Goal: Contribute content: Contribute content

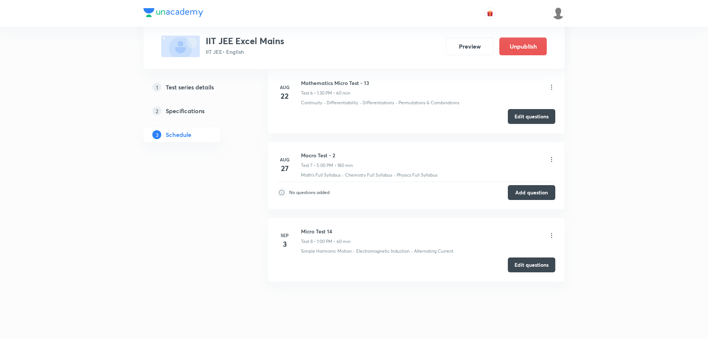
scroll to position [940, 0]
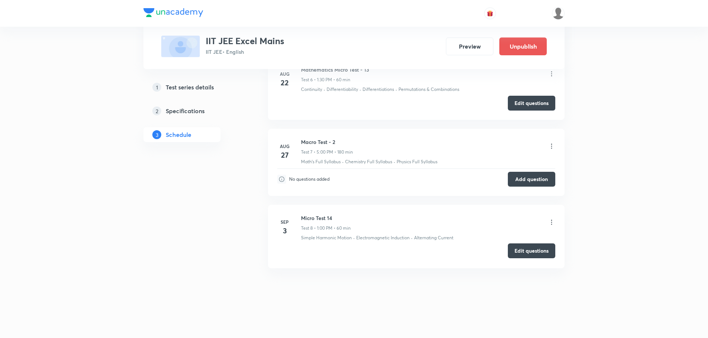
click at [535, 248] on button "Edit questions" at bounding box center [531, 250] width 47 height 15
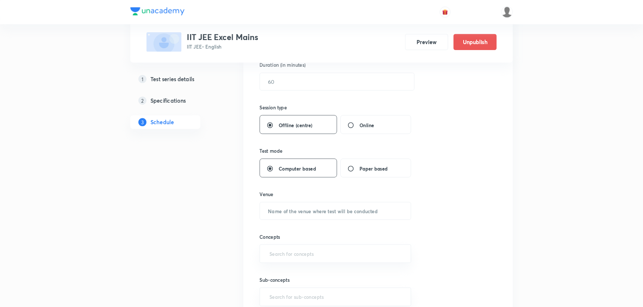
scroll to position [236, 0]
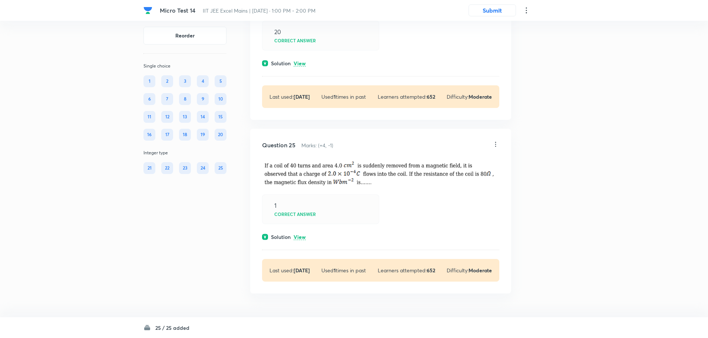
scroll to position [5605, 0]
click at [493, 8] on button "Submit" at bounding box center [492, 10] width 47 height 12
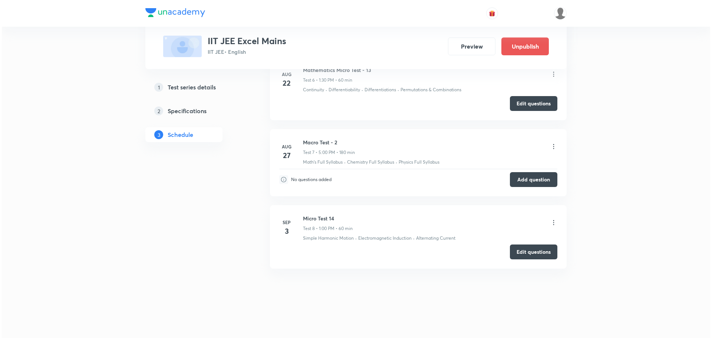
scroll to position [940, 0]
click at [553, 222] on icon at bounding box center [551, 221] width 7 height 7
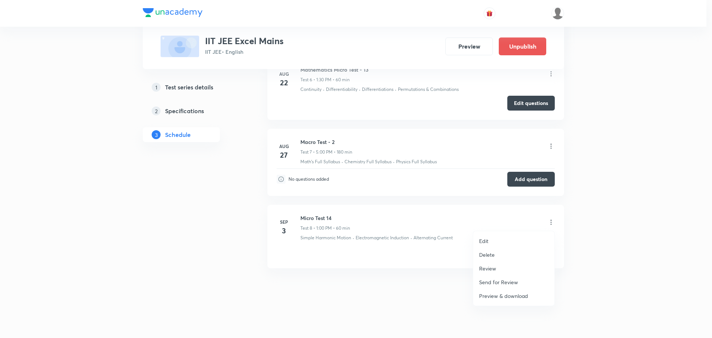
click at [498, 239] on li "Edit" at bounding box center [513, 241] width 81 height 14
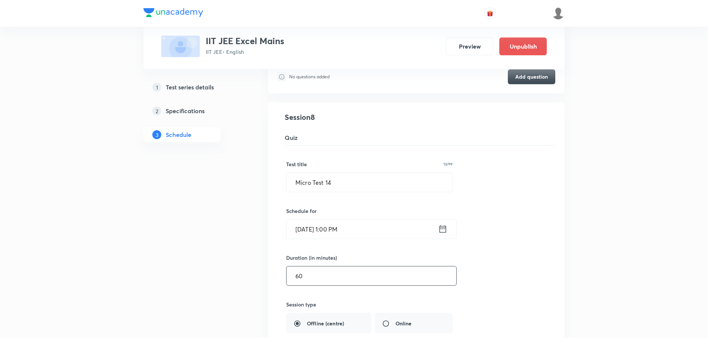
scroll to position [565, 0]
click at [291, 184] on input "Micro Test 14" at bounding box center [370, 183] width 166 height 19
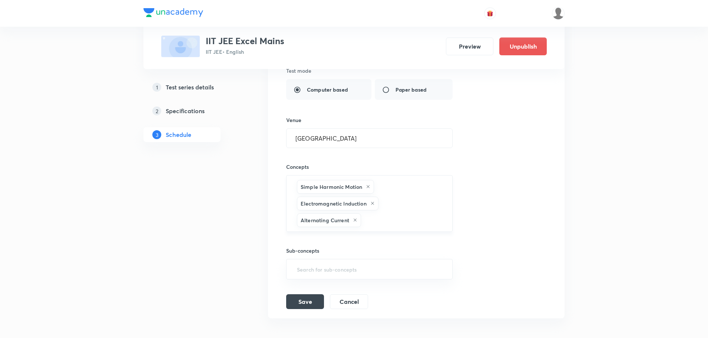
scroll to position [862, 0]
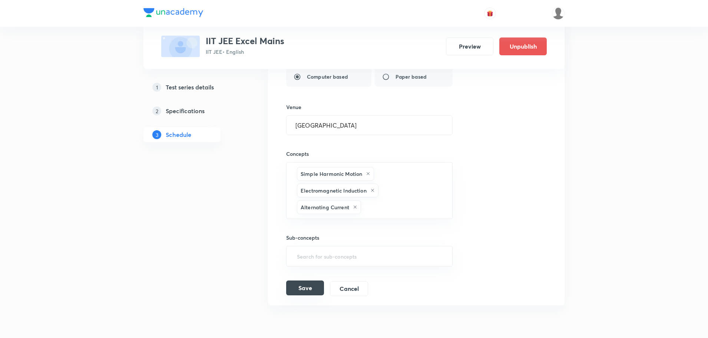
type input "Physics Micro Test 14"
click at [311, 289] on button "Save" at bounding box center [305, 287] width 38 height 15
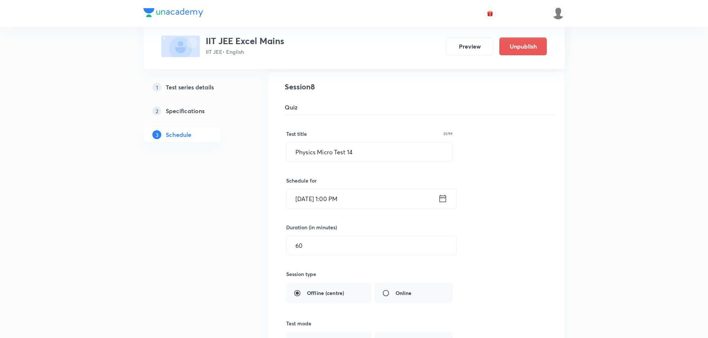
scroll to position [491, 0]
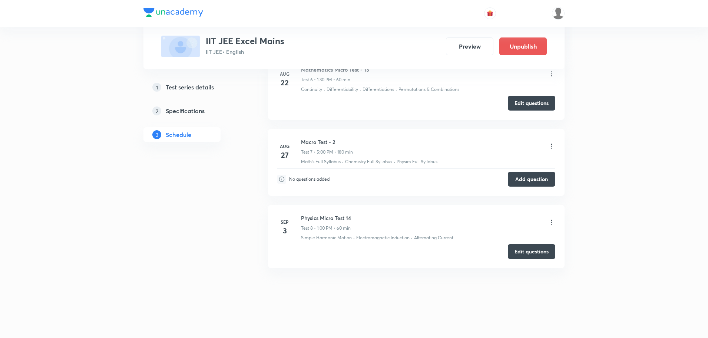
click at [552, 226] on div at bounding box center [551, 222] width 7 height 9
click at [551, 224] on icon at bounding box center [551, 221] width 7 height 7
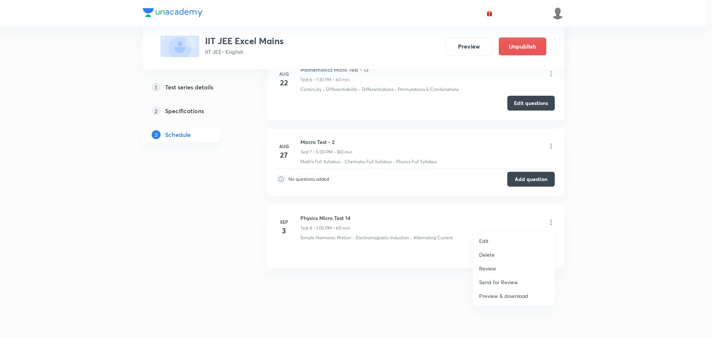
click at [487, 265] on p "Review" at bounding box center [487, 268] width 17 height 8
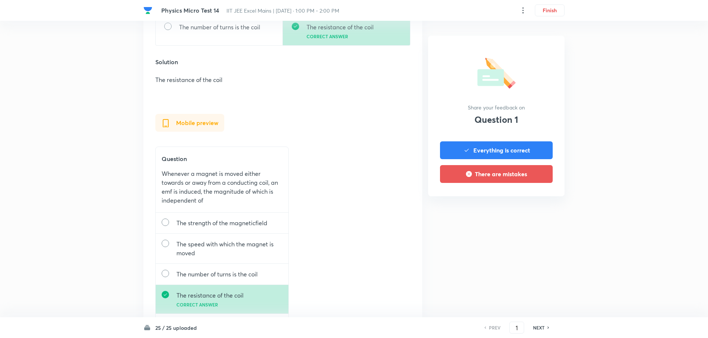
scroll to position [371, 0]
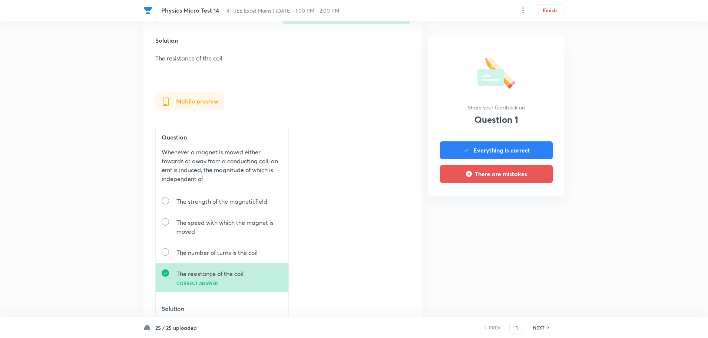
click at [542, 327] on h6 "NEXT" at bounding box center [538, 327] width 11 height 7
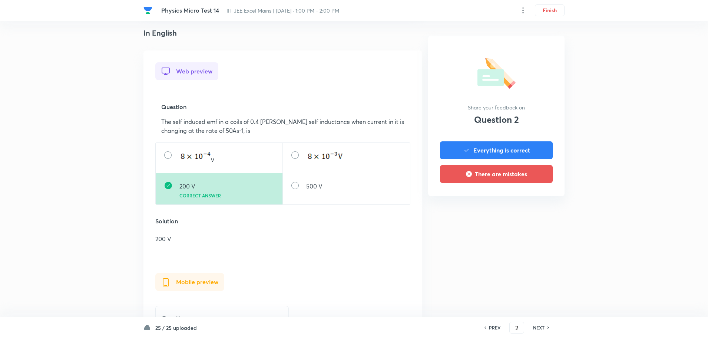
scroll to position [408, 0]
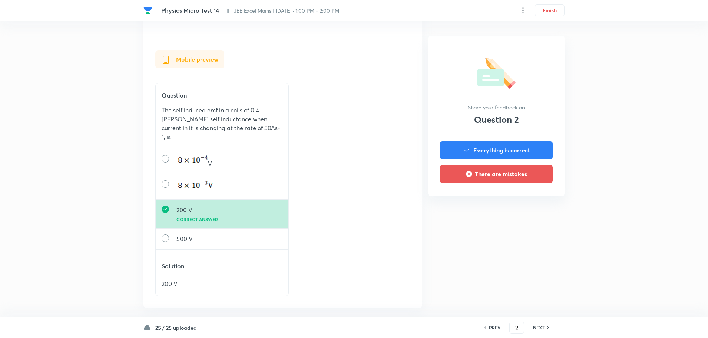
click at [545, 325] on div "NEXT" at bounding box center [540, 327] width 20 height 7
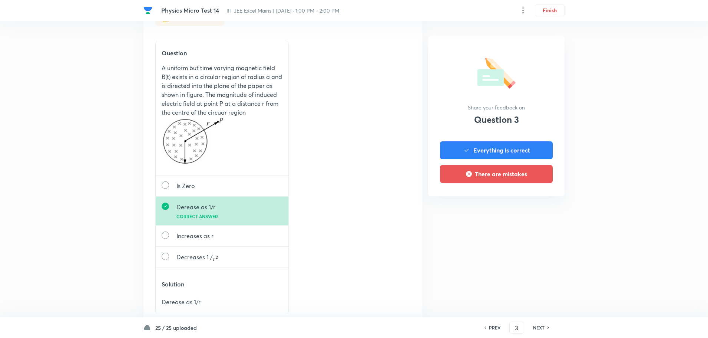
scroll to position [562, 0]
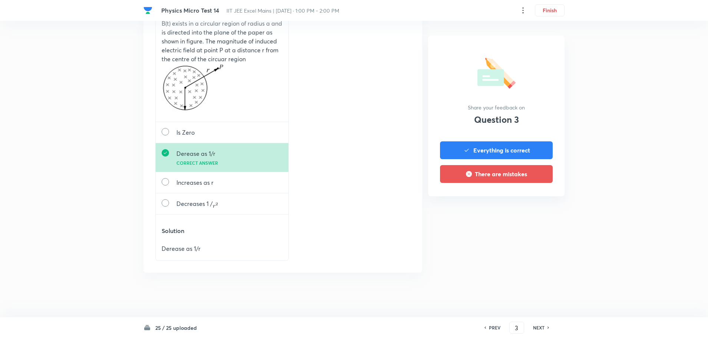
click at [546, 326] on div "NEXT" at bounding box center [540, 327] width 20 height 7
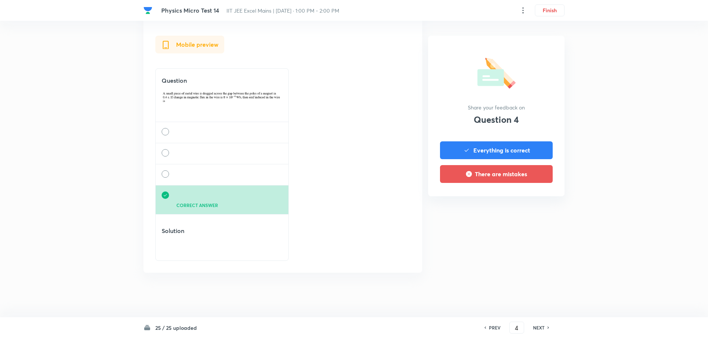
scroll to position [531, 0]
click at [544, 328] on h6 "NEXT" at bounding box center [538, 327] width 11 height 7
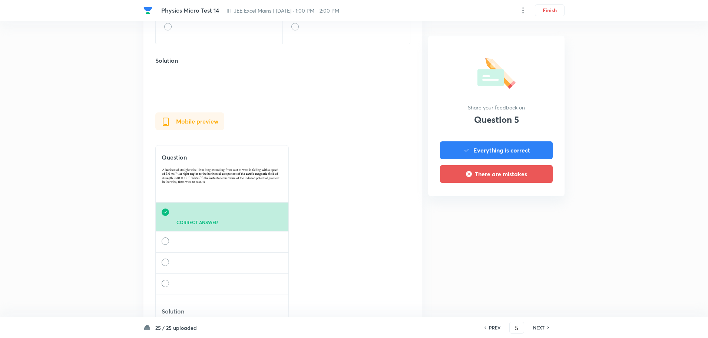
scroll to position [371, 0]
click at [541, 329] on h6 "NEXT" at bounding box center [538, 327] width 11 height 7
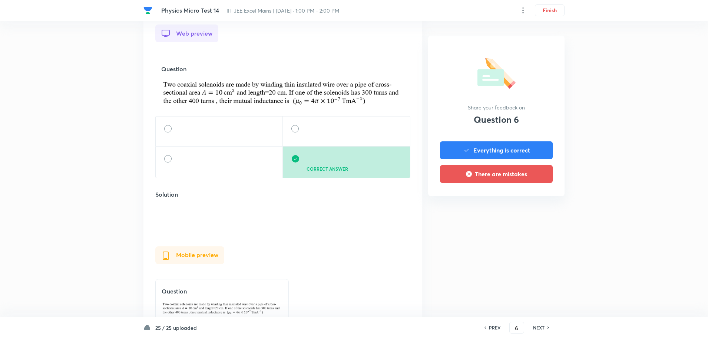
scroll to position [222, 0]
click at [545, 327] on div "NEXT" at bounding box center [540, 327] width 20 height 7
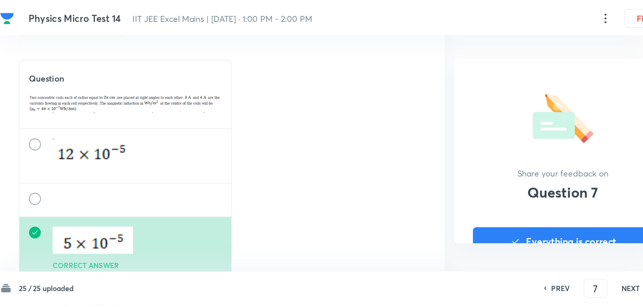
scroll to position [482, 0]
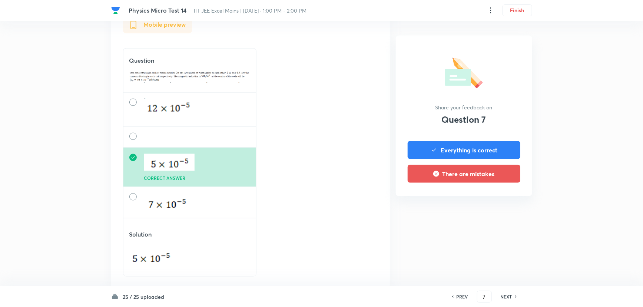
click at [503, 294] on h6 "NEXT" at bounding box center [506, 296] width 11 height 7
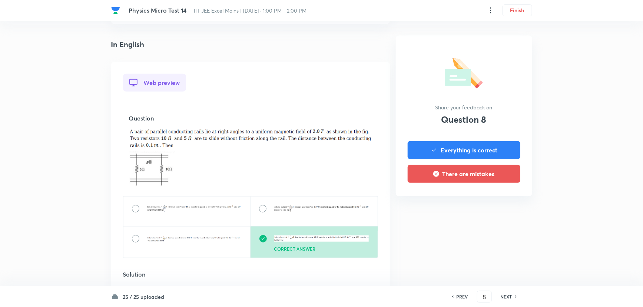
scroll to position [171, 0]
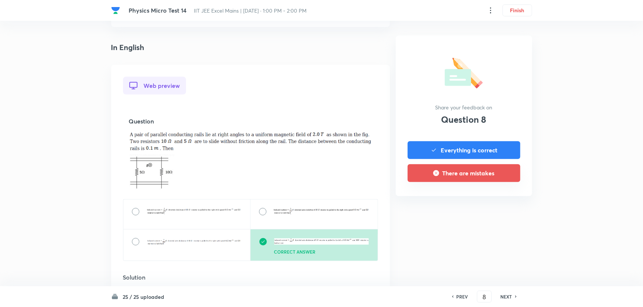
click at [466, 176] on button "There are mistakes" at bounding box center [464, 173] width 113 height 18
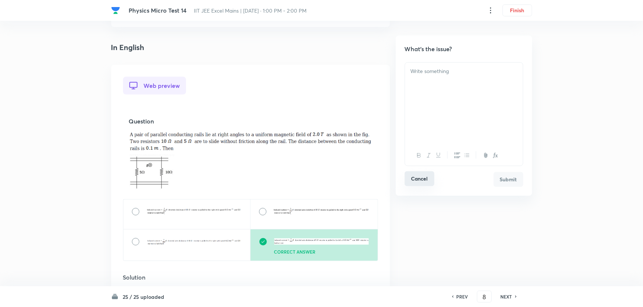
click at [427, 178] on button "Cancel" at bounding box center [420, 178] width 30 height 15
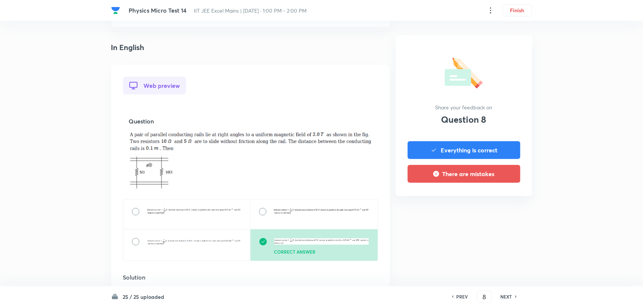
click at [507, 295] on h6 "NEXT" at bounding box center [506, 296] width 11 height 7
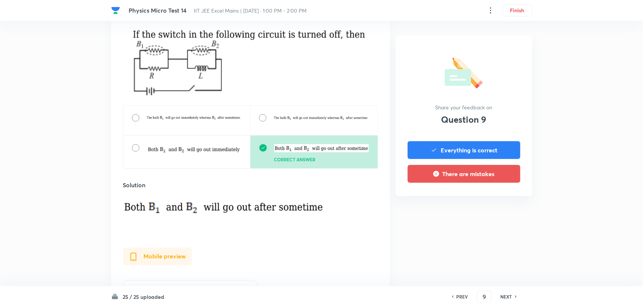
scroll to position [303, 0]
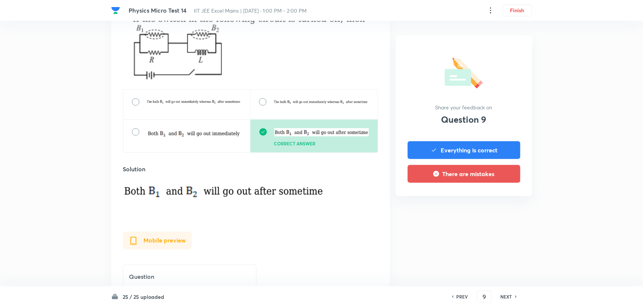
click at [513, 295] on div "NEXT" at bounding box center [508, 296] width 20 height 7
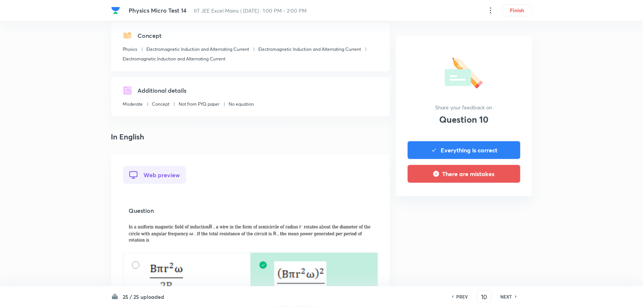
scroll to position [202, 0]
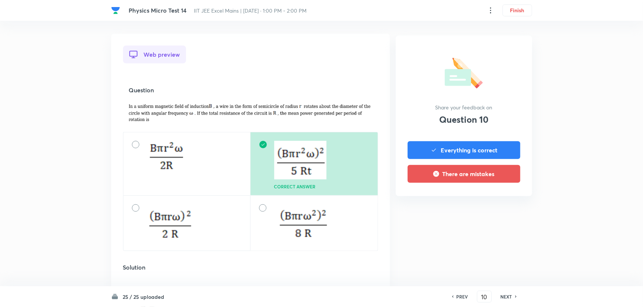
click at [509, 297] on h6 "NEXT" at bounding box center [506, 296] width 11 height 7
type input "11"
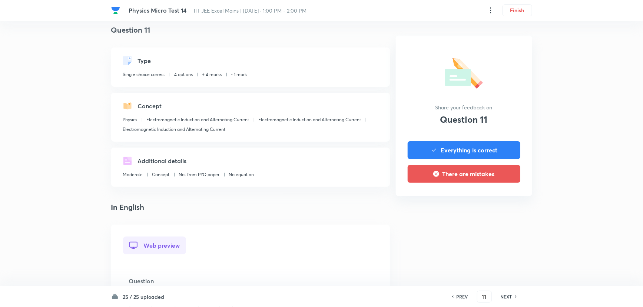
scroll to position [0, 0]
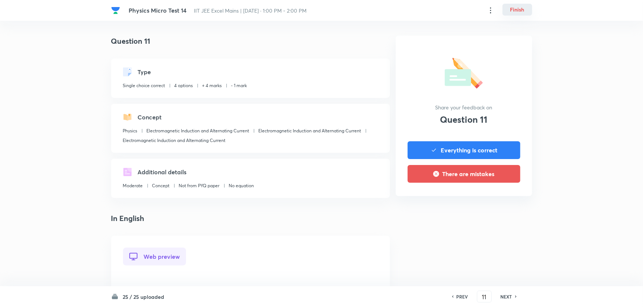
click at [519, 9] on button "Finish" at bounding box center [518, 10] width 30 height 12
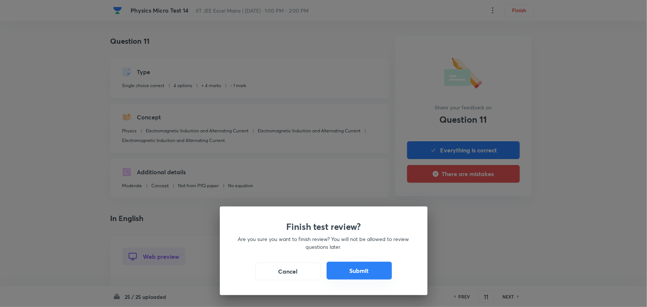
click at [360, 274] on button "Submit" at bounding box center [359, 271] width 65 height 18
click at [364, 271] on button "Submit" at bounding box center [359, 271] width 65 height 18
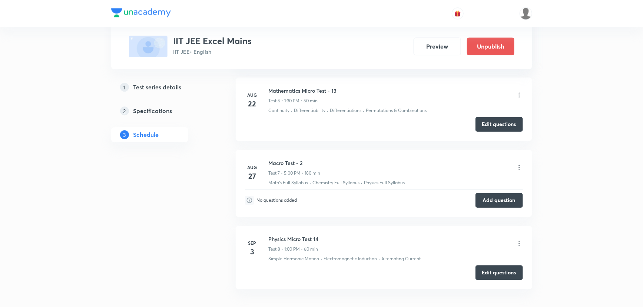
scroll to position [969, 0]
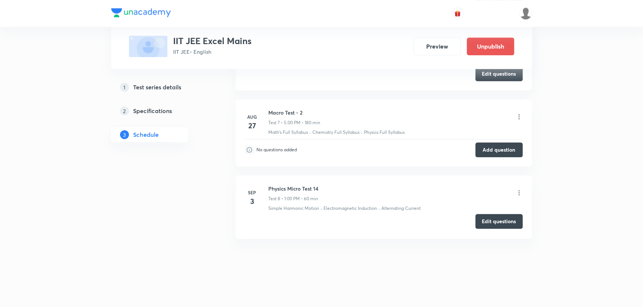
click at [497, 222] on button "Edit questions" at bounding box center [499, 221] width 47 height 15
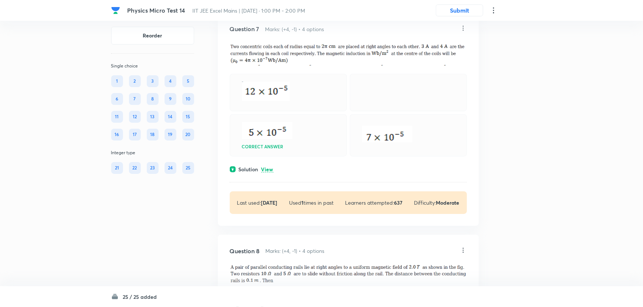
scroll to position [1382, 0]
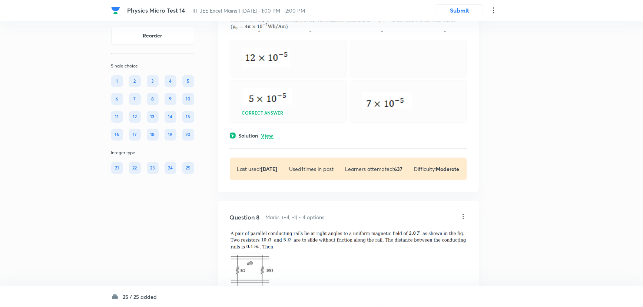
click at [371, 121] on div at bounding box center [323, 153] width 647 height 307
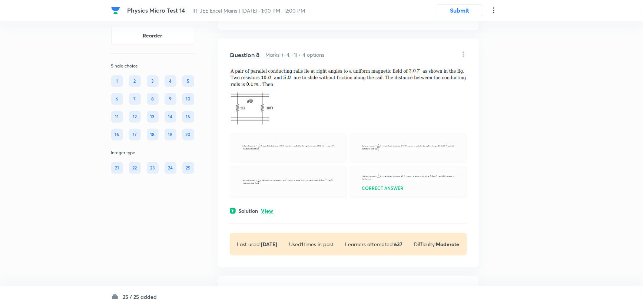
scroll to position [1550, 0]
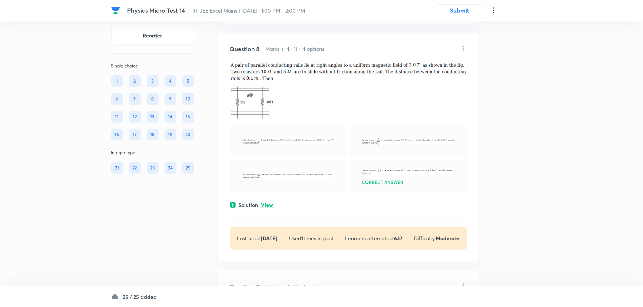
click at [462, 52] on icon at bounding box center [463, 47] width 7 height 7
click at [441, 108] on li "Edit" at bounding box center [435, 111] width 62 height 14
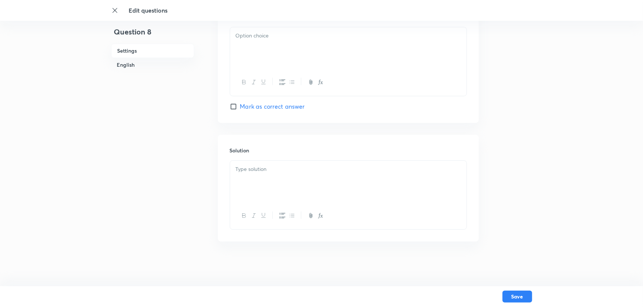
checkbox input "true"
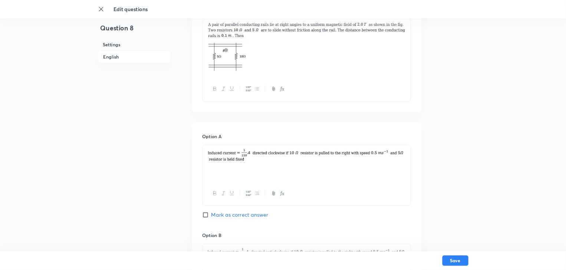
scroll to position [371, 0]
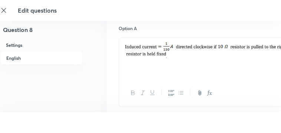
click at [151, 55] on img at bounding box center [237, 50] width 225 height 16
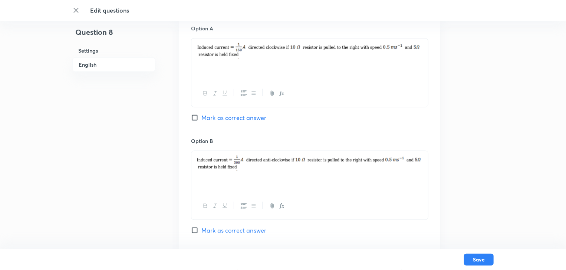
scroll to position [383, 0]
click at [221, 169] on img at bounding box center [309, 164] width 225 height 16
click at [240, 168] on img at bounding box center [309, 164] width 225 height 16
drag, startPoint x: 236, startPoint y: 167, endPoint x: 214, endPoint y: 160, distance: 22.9
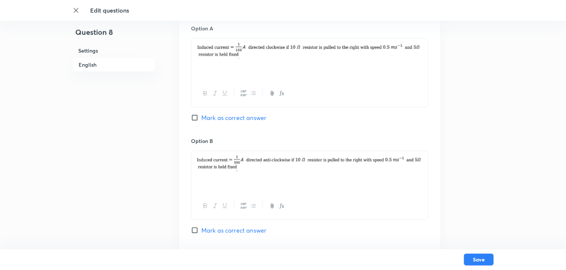
click at [214, 160] on img at bounding box center [309, 164] width 225 height 16
click at [251, 171] on p at bounding box center [309, 164] width 225 height 17
drag, startPoint x: 240, startPoint y: 172, endPoint x: 199, endPoint y: 151, distance: 46.4
click at [199, 151] on div at bounding box center [309, 172] width 237 height 42
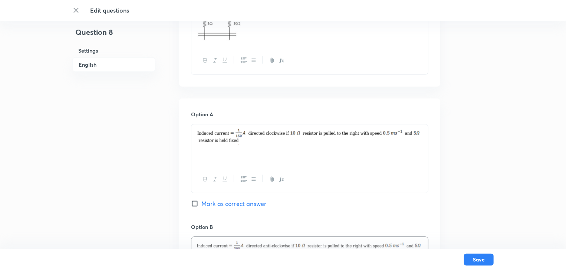
scroll to position [294, 0]
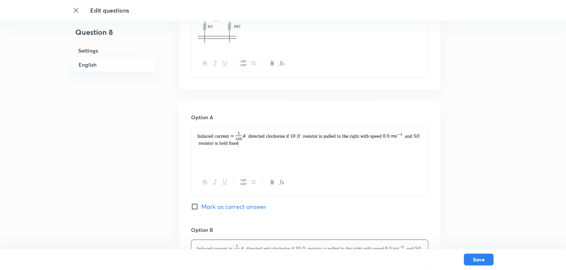
drag, startPoint x: 243, startPoint y: 146, endPoint x: 204, endPoint y: 134, distance: 40.5
click at [204, 134] on img at bounding box center [309, 140] width 225 height 16
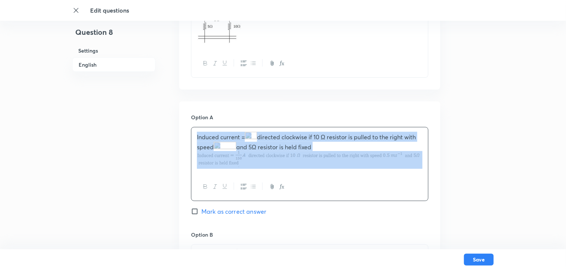
drag, startPoint x: 262, startPoint y: 174, endPoint x: 219, endPoint y: 146, distance: 51.2
click at [219, 146] on div "Induced current = directed clockwise if 10 Ω resistor is pulled to the right wi…" at bounding box center [309, 164] width 237 height 74
drag, startPoint x: 249, startPoint y: 167, endPoint x: 195, endPoint y: 137, distance: 61.4
click at [203, 141] on p "Induced current = directed clockwise if 10 Ω resistor is pulled to the right wi…" at bounding box center [309, 150] width 225 height 37
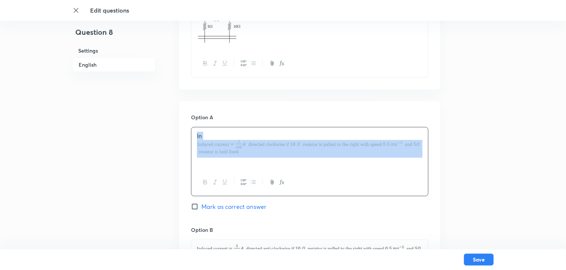
drag, startPoint x: 266, startPoint y: 148, endPoint x: 193, endPoint y: 135, distance: 74.2
click at [194, 136] on div "In" at bounding box center [309, 149] width 237 height 42
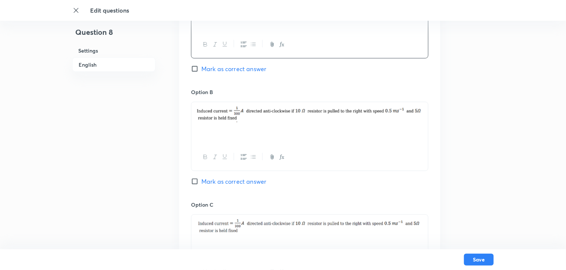
scroll to position [442, 0]
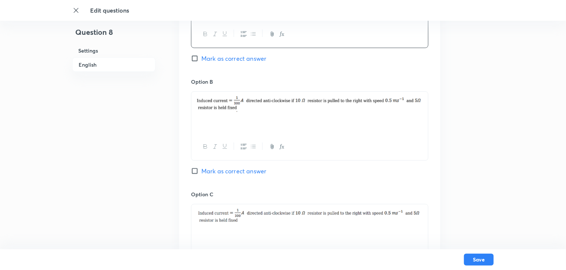
drag, startPoint x: 254, startPoint y: 109, endPoint x: 207, endPoint y: 98, distance: 48.6
click at [207, 98] on img at bounding box center [309, 104] width 225 height 16
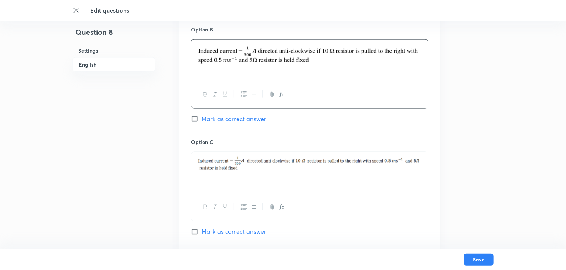
scroll to position [472, 0]
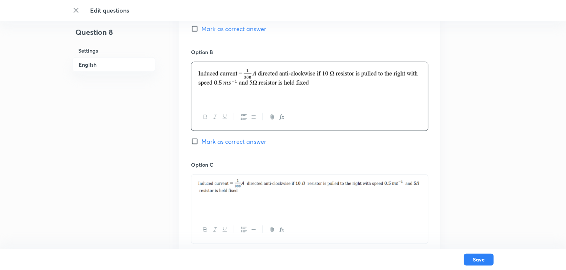
click at [244, 194] on p at bounding box center [309, 187] width 225 height 16
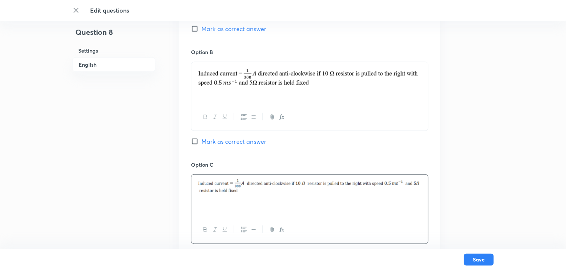
drag, startPoint x: 243, startPoint y: 194, endPoint x: 206, endPoint y: 187, distance: 37.7
click at [198, 178] on div at bounding box center [309, 196] width 237 height 42
drag, startPoint x: 206, startPoint y: 187, endPoint x: 242, endPoint y: 199, distance: 37.5
click at [242, 199] on div at bounding box center [309, 196] width 237 height 42
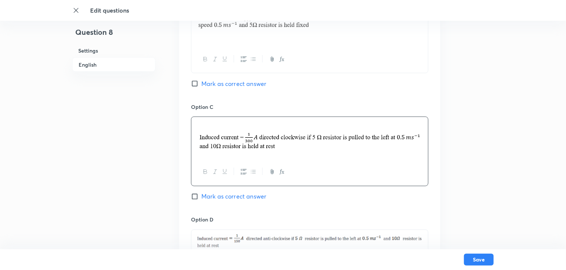
scroll to position [531, 0]
click at [282, 146] on img at bounding box center [309, 139] width 225 height 21
drag, startPoint x: 282, startPoint y: 146, endPoint x: 215, endPoint y: 132, distance: 68.6
click at [215, 132] on img at bounding box center [309, 139] width 225 height 21
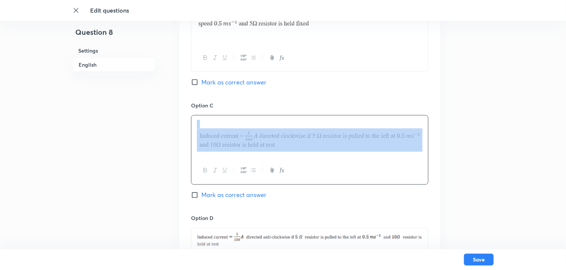
drag, startPoint x: 214, startPoint y: 132, endPoint x: 266, endPoint y: 145, distance: 54.1
click at [266, 145] on img at bounding box center [309, 139] width 225 height 21
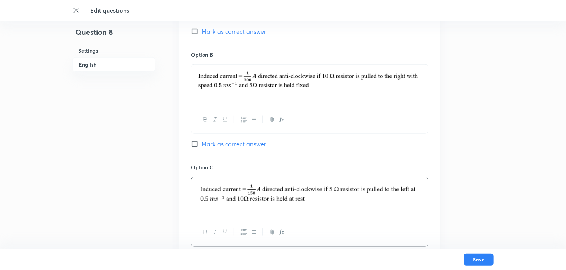
scroll to position [472, 0]
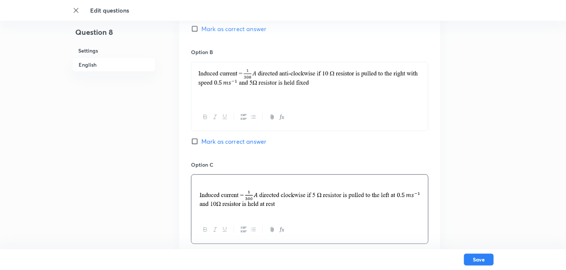
click at [200, 183] on p at bounding box center [309, 195] width 225 height 32
click at [200, 193] on img at bounding box center [309, 198] width 225 height 21
click at [199, 195] on img at bounding box center [309, 198] width 225 height 21
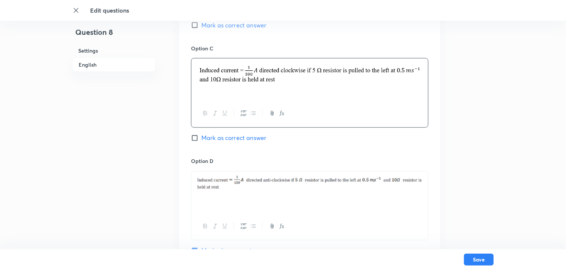
scroll to position [590, 0]
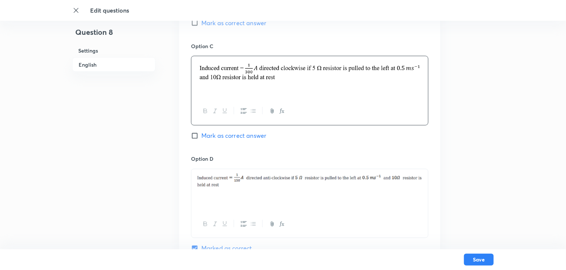
drag, startPoint x: 246, startPoint y: 192, endPoint x: 216, endPoint y: 178, distance: 33.2
click at [202, 178] on div at bounding box center [309, 190] width 237 height 42
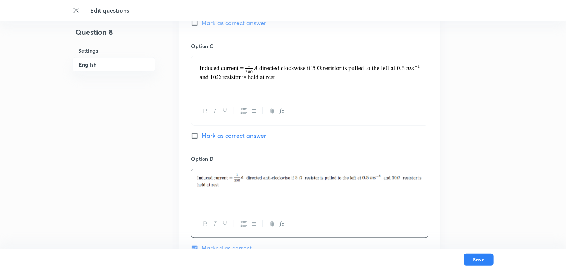
drag, startPoint x: 217, startPoint y: 178, endPoint x: 222, endPoint y: 184, distance: 7.7
click at [221, 182] on img at bounding box center [309, 181] width 225 height 15
click at [222, 184] on img at bounding box center [309, 181] width 225 height 15
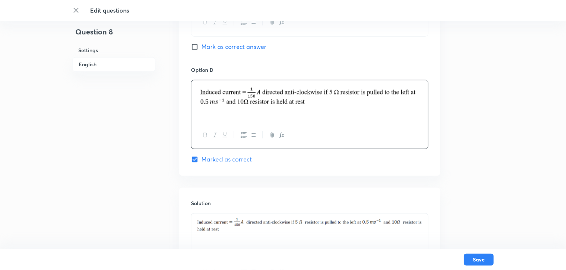
scroll to position [709, 0]
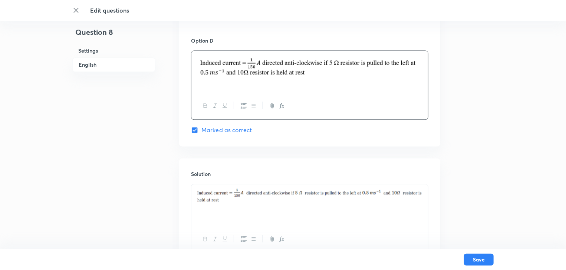
drag, startPoint x: 240, startPoint y: 202, endPoint x: 194, endPoint y: 196, distance: 46.3
click at [194, 196] on div at bounding box center [309, 205] width 237 height 42
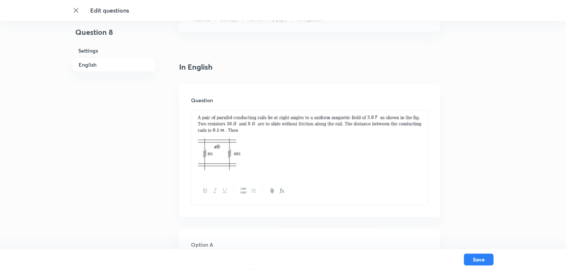
scroll to position [116, 0]
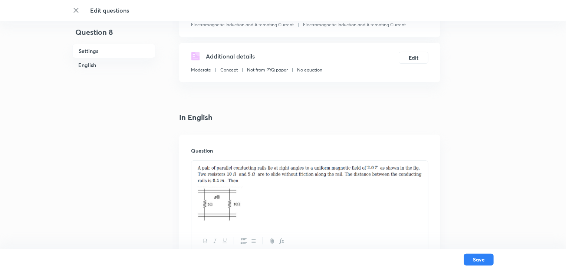
click at [255, 182] on img at bounding box center [309, 174] width 225 height 19
click at [246, 176] on img at bounding box center [309, 174] width 225 height 19
click at [241, 177] on img at bounding box center [309, 174] width 225 height 19
click at [236, 177] on img at bounding box center [309, 174] width 225 height 19
drag, startPoint x: 239, startPoint y: 182, endPoint x: 211, endPoint y: 175, distance: 29.0
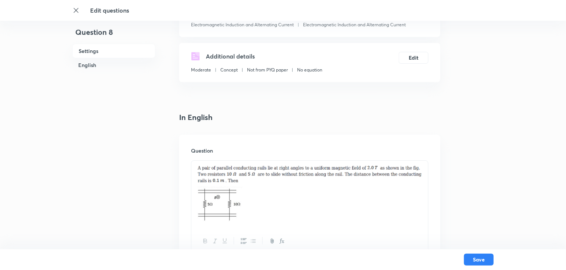
click at [211, 175] on img at bounding box center [309, 174] width 225 height 19
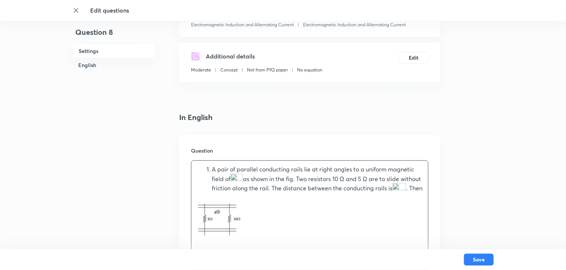
click at [212, 169] on li "A pair of parallel conducting rails lie at right angles to a uniform magnetic f…" at bounding box center [317, 178] width 211 height 27
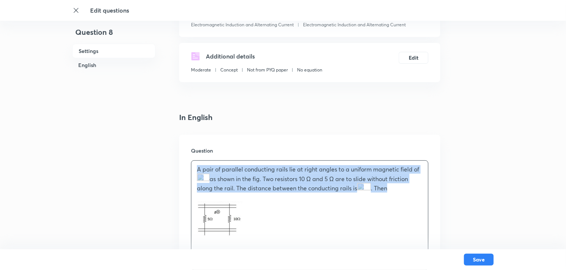
drag, startPoint x: 393, startPoint y: 190, endPoint x: 196, endPoint y: 171, distance: 197.8
click at [196, 171] on div "A pair of parallel conducting rails lie at right angles to a uniform magnetic f…" at bounding box center [309, 202] width 237 height 82
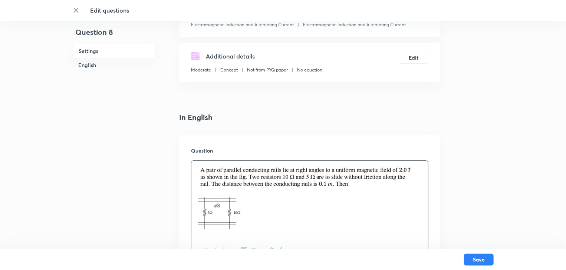
click at [308, 229] on p at bounding box center [309, 213] width 225 height 37
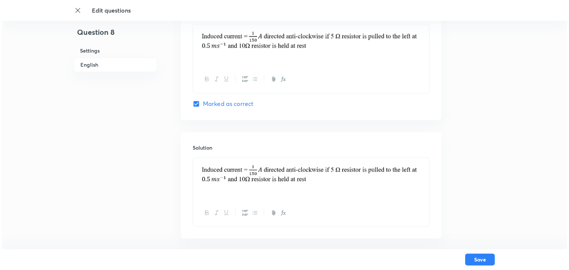
scroll to position [747, 0]
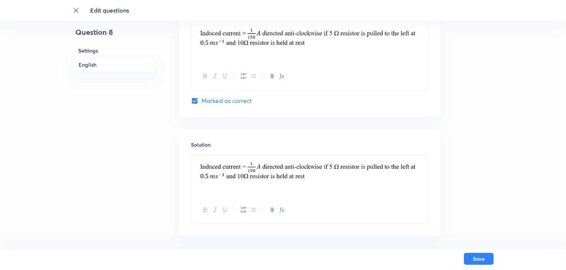
click at [485, 257] on button "Save" at bounding box center [479, 259] width 30 height 12
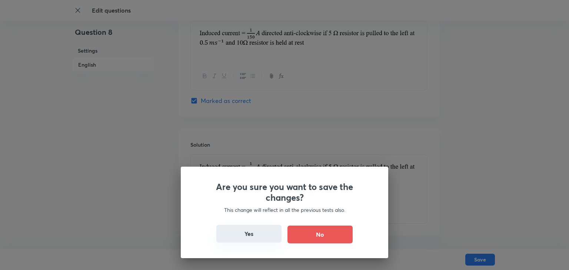
click at [260, 233] on button "Yes" at bounding box center [249, 234] width 65 height 18
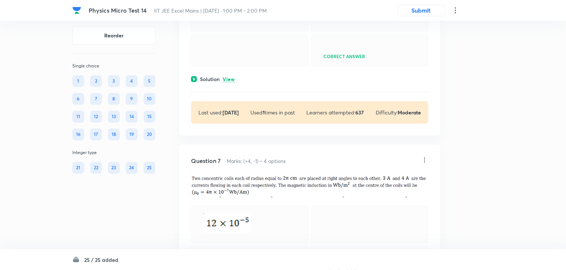
scroll to position [1335, 0]
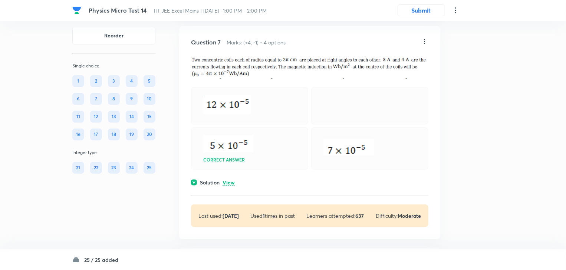
click at [424, 45] on icon at bounding box center [424, 41] width 7 height 7
click at [389, 104] on li "Edit" at bounding box center [396, 103] width 62 height 14
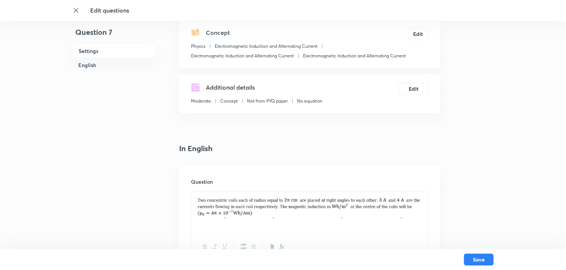
scroll to position [119, 0]
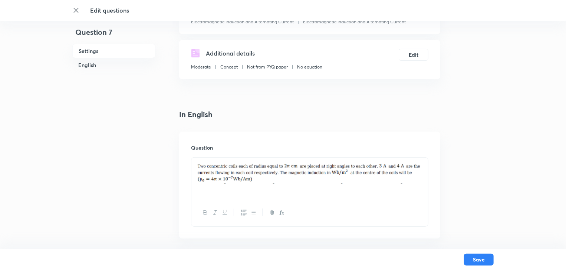
drag, startPoint x: 255, startPoint y: 181, endPoint x: 197, endPoint y: 166, distance: 59.7
click at [197, 166] on img at bounding box center [309, 173] width 225 height 22
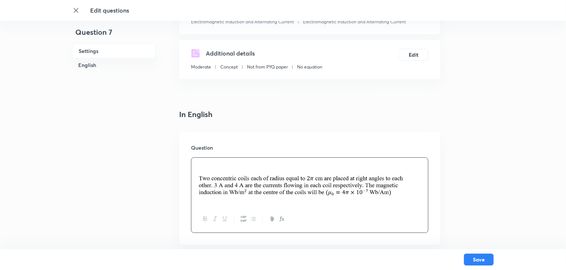
click at [199, 181] on img at bounding box center [309, 185] width 225 height 28
click at [198, 177] on img at bounding box center [309, 185] width 225 height 28
click at [198, 176] on img at bounding box center [309, 185] width 225 height 28
click at [202, 183] on img at bounding box center [309, 185] width 225 height 28
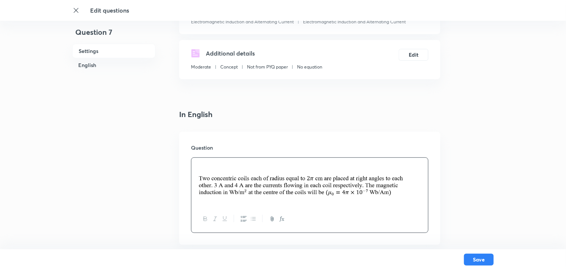
click at [202, 183] on img at bounding box center [309, 185] width 225 height 28
click at [206, 185] on img at bounding box center [309, 185] width 225 height 28
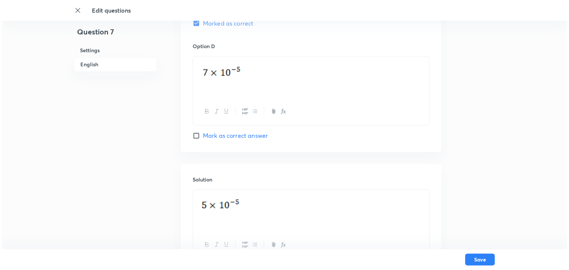
scroll to position [742, 0]
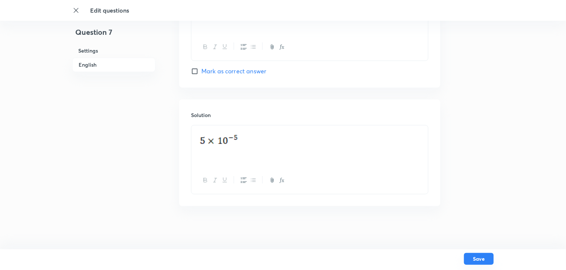
click at [485, 261] on button "Save" at bounding box center [479, 259] width 30 height 12
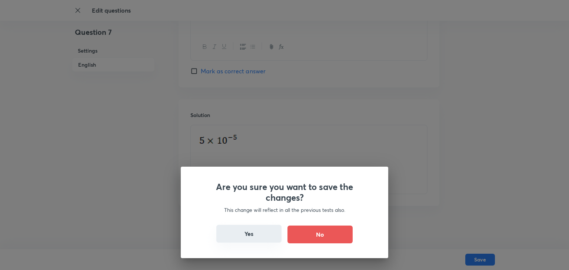
click at [255, 237] on button "Yes" at bounding box center [249, 234] width 65 height 18
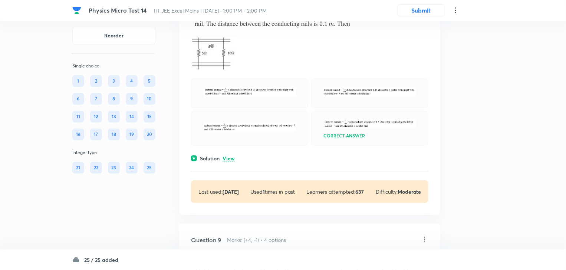
scroll to position [1602, 0]
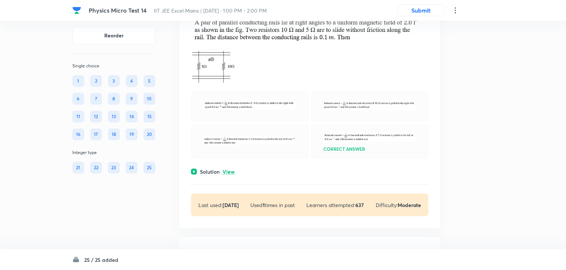
click at [427, 7] on icon at bounding box center [424, 3] width 7 height 7
click at [390, 62] on li "Edit" at bounding box center [396, 65] width 62 height 14
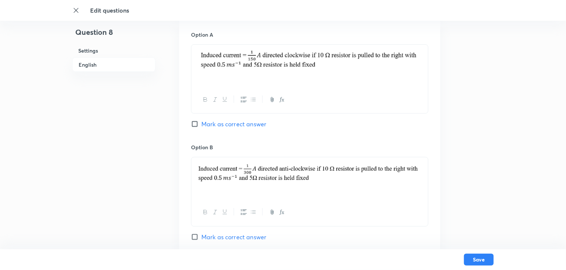
scroll to position [386, 0]
click at [291, 58] on img at bounding box center [309, 60] width 225 height 23
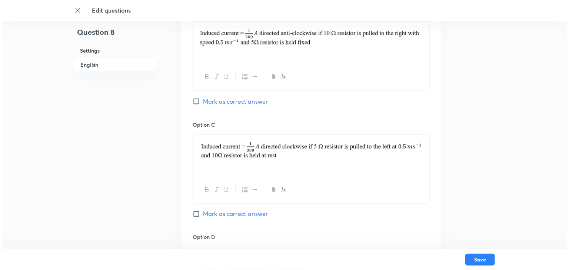
scroll to position [569, 0]
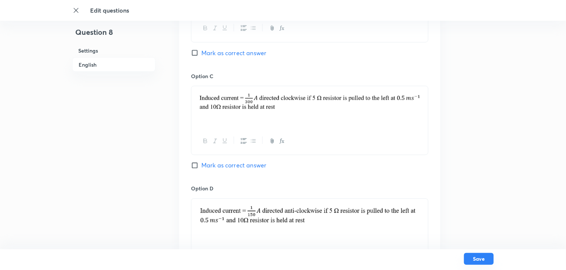
click at [488, 263] on button "Save" at bounding box center [479, 259] width 30 height 12
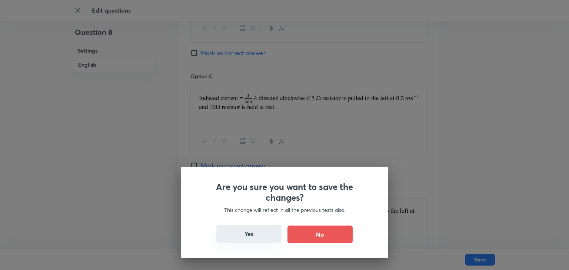
click at [263, 231] on button "Yes" at bounding box center [249, 234] width 65 height 18
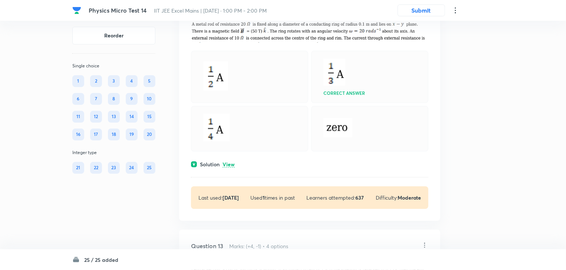
scroll to position [2610, 0]
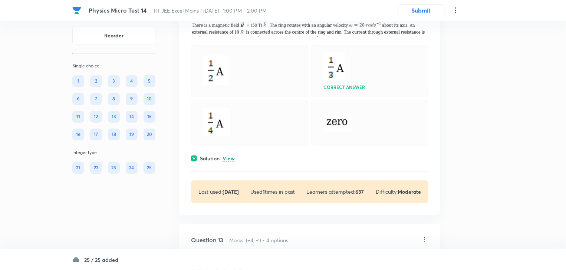
click at [425, 4] on icon at bounding box center [424, 0] width 7 height 7
click at [392, 62] on li "Edit" at bounding box center [396, 64] width 62 height 14
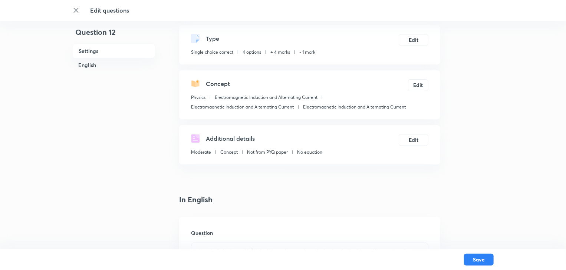
scroll to position [148, 0]
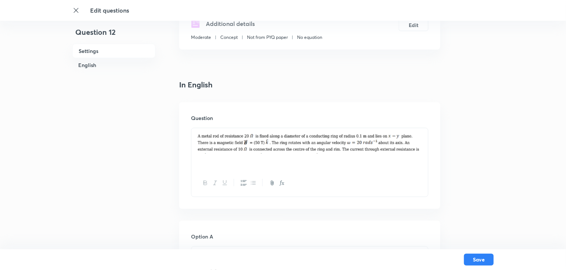
click at [251, 150] on img at bounding box center [309, 143] width 225 height 21
click at [251, 148] on img at bounding box center [309, 143] width 225 height 21
click at [252, 147] on img at bounding box center [309, 143] width 225 height 21
drag, startPoint x: 251, startPoint y: 145, endPoint x: 239, endPoint y: 144, distance: 11.2
click at [245, 145] on img at bounding box center [309, 143] width 225 height 21
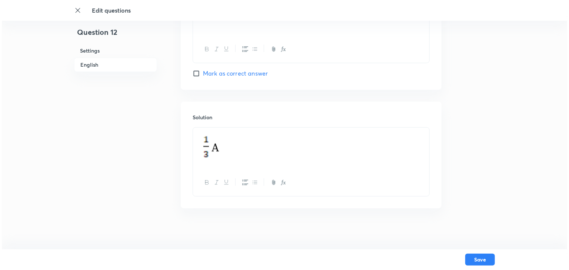
scroll to position [742, 0]
click at [492, 256] on button "Save" at bounding box center [479, 259] width 30 height 12
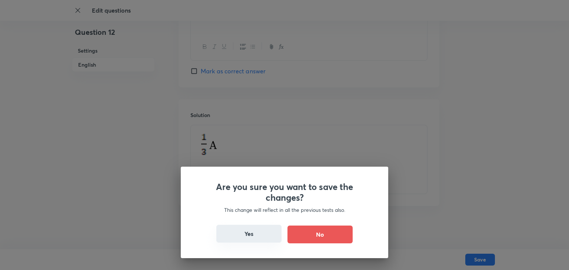
click at [243, 231] on button "Yes" at bounding box center [249, 234] width 65 height 18
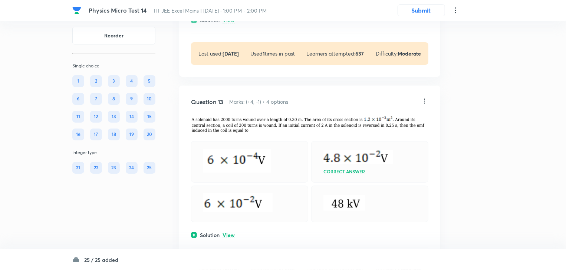
scroll to position [2788, 0]
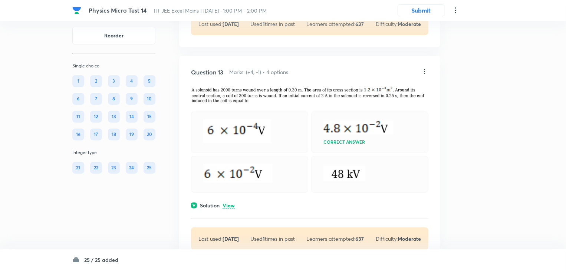
click at [426, 75] on icon at bounding box center [424, 71] width 7 height 7
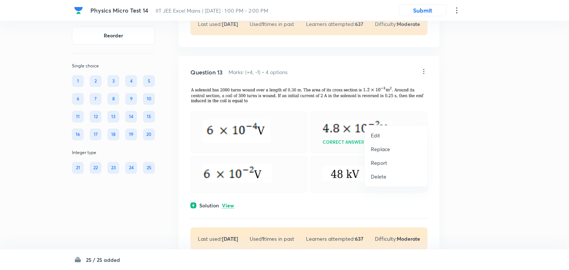
click at [396, 133] on li "Edit" at bounding box center [396, 136] width 62 height 14
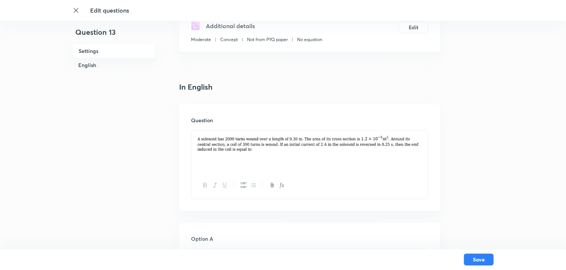
scroll to position [178, 0]
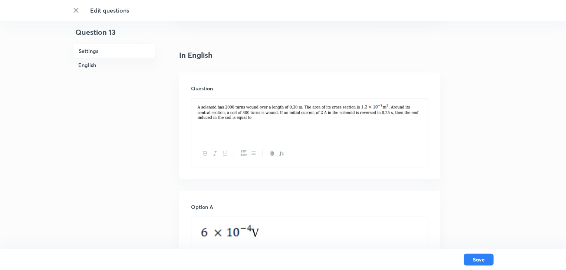
drag, startPoint x: 252, startPoint y: 122, endPoint x: 205, endPoint y: 110, distance: 48.6
click at [205, 110] on div at bounding box center [309, 120] width 237 height 42
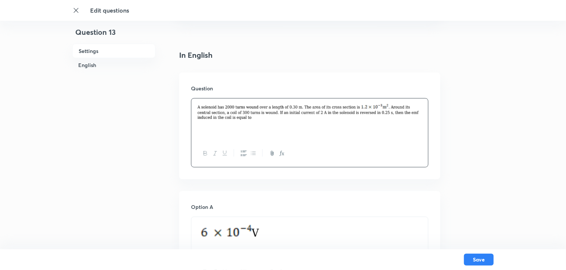
drag, startPoint x: 205, startPoint y: 110, endPoint x: 236, endPoint y: 116, distance: 31.0
click at [236, 116] on img at bounding box center [309, 111] width 225 height 17
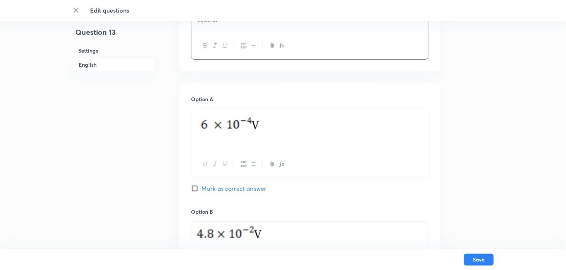
scroll to position [297, 0]
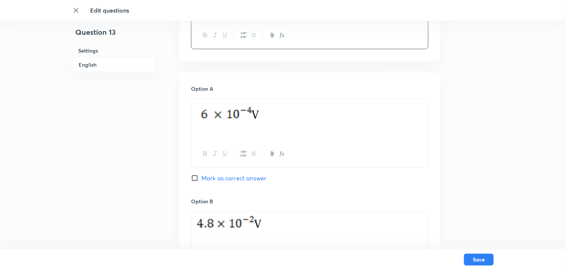
drag, startPoint x: 259, startPoint y: 114, endPoint x: 214, endPoint y: 117, distance: 45.7
click at [214, 117] on img at bounding box center [231, 115] width 68 height 24
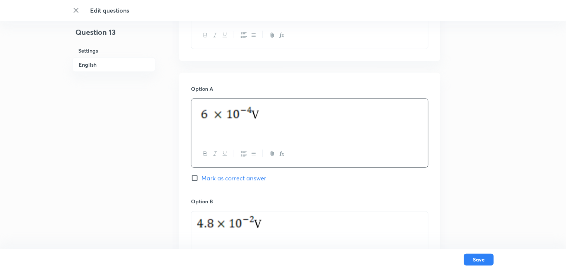
drag, startPoint x: 267, startPoint y: 117, endPoint x: 212, endPoint y: 116, distance: 54.1
click at [212, 116] on p at bounding box center [309, 116] width 225 height 26
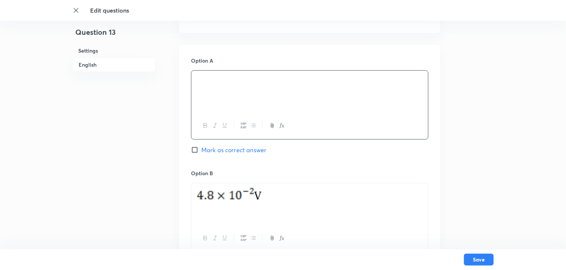
scroll to position [356, 0]
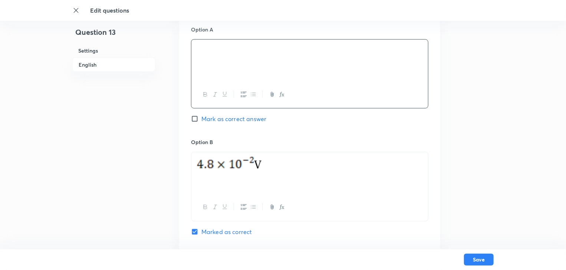
drag, startPoint x: 277, startPoint y: 179, endPoint x: 178, endPoint y: 167, distance: 99.7
click at [178, 167] on div "Question 13 Settings English Settings Type Single choice correct 4 options + 4 …" at bounding box center [282, 151] width 421 height 943
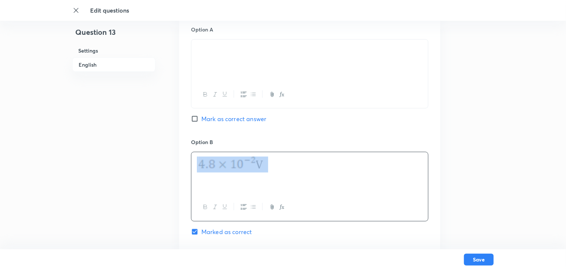
drag, startPoint x: 277, startPoint y: 163, endPoint x: 199, endPoint y: 163, distance: 77.9
click at [199, 163] on p at bounding box center [309, 165] width 225 height 16
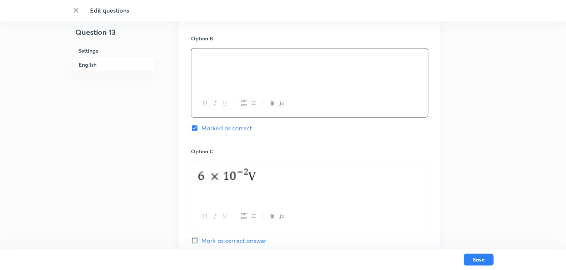
scroll to position [475, 0]
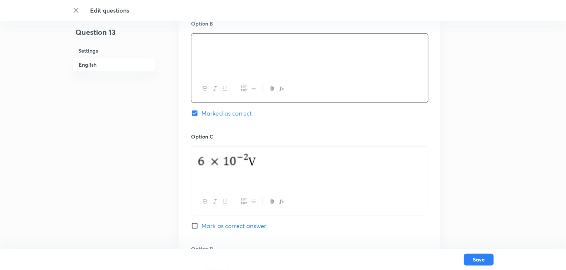
drag, startPoint x: 258, startPoint y: 158, endPoint x: 206, endPoint y: 162, distance: 52.8
click at [206, 162] on img at bounding box center [231, 160] width 69 height 19
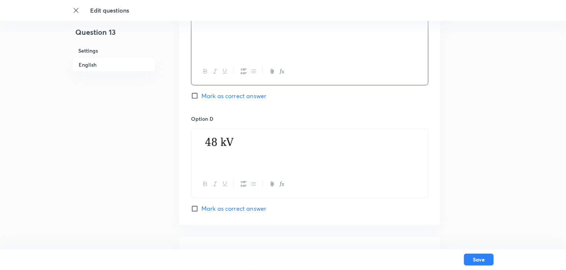
scroll to position [623, 0]
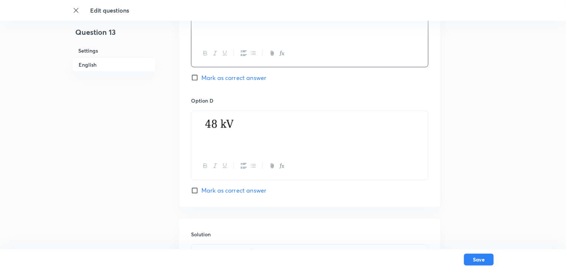
drag, startPoint x: 241, startPoint y: 126, endPoint x: 201, endPoint y: 120, distance: 40.5
click at [201, 120] on p at bounding box center [309, 125] width 225 height 18
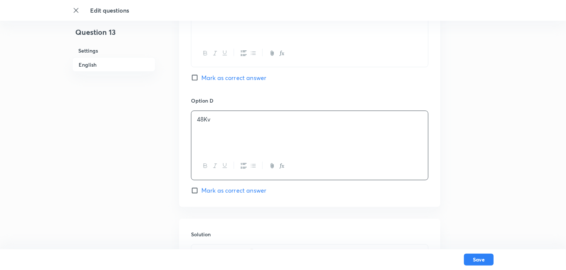
click at [205, 119] on p "48Kv" at bounding box center [309, 120] width 225 height 9
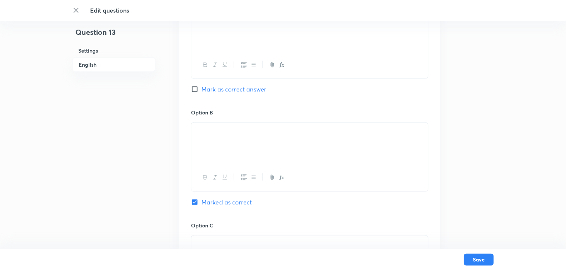
scroll to position [386, 0]
drag, startPoint x: 248, startPoint y: 138, endPoint x: 219, endPoint y: 136, distance: 28.2
click at [200, 133] on img at bounding box center [200, 133] width 0 height 0
copy p
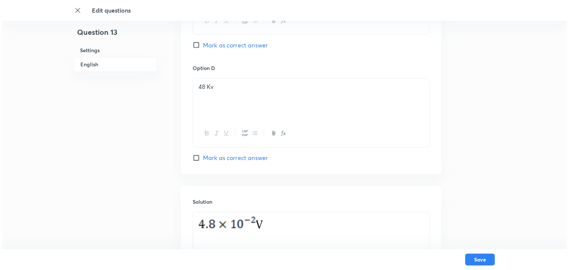
scroll to position [743, 0]
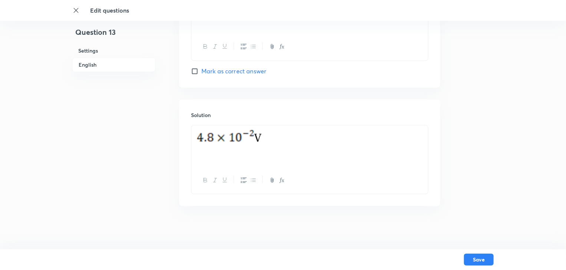
drag, startPoint x: 263, startPoint y: 136, endPoint x: 206, endPoint y: 139, distance: 57.5
click at [206, 139] on p at bounding box center [309, 138] width 225 height 16
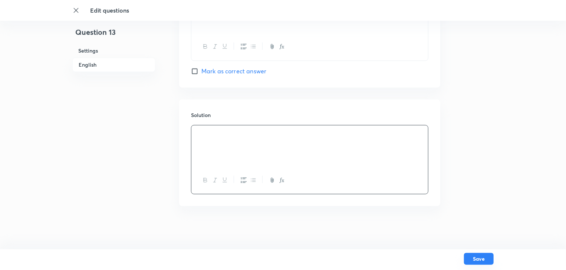
click at [480, 257] on button "Save" at bounding box center [479, 259] width 30 height 12
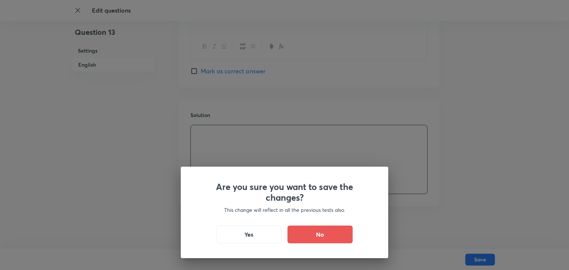
click at [248, 224] on div "Are you sure you want to save the changes? This change will reflect in all the …" at bounding box center [285, 213] width 208 height 92
click at [255, 234] on button "Yes" at bounding box center [249, 234] width 65 height 18
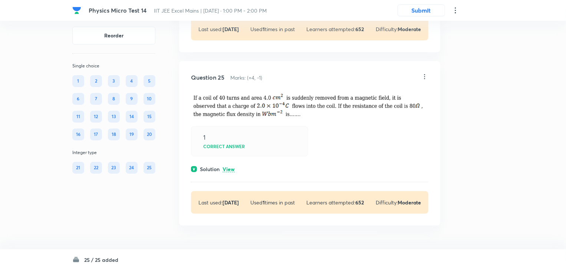
scroll to position [5721, 0]
click at [421, 11] on button "Submit" at bounding box center [420, 10] width 47 height 12
